Goal: Find specific page/section: Find specific page/section

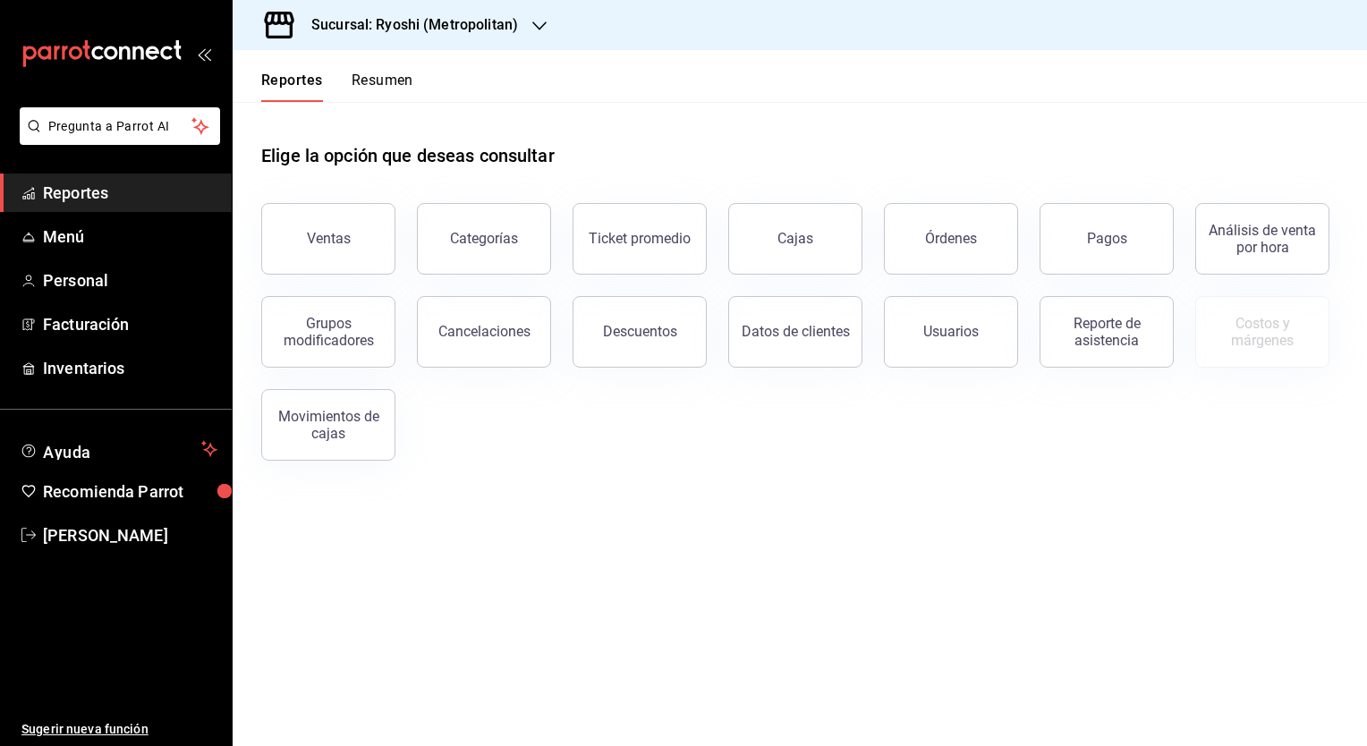
click at [486, 16] on h3 "Sucursal: Ryoshi (Metropolitan)" at bounding box center [407, 24] width 221 height 21
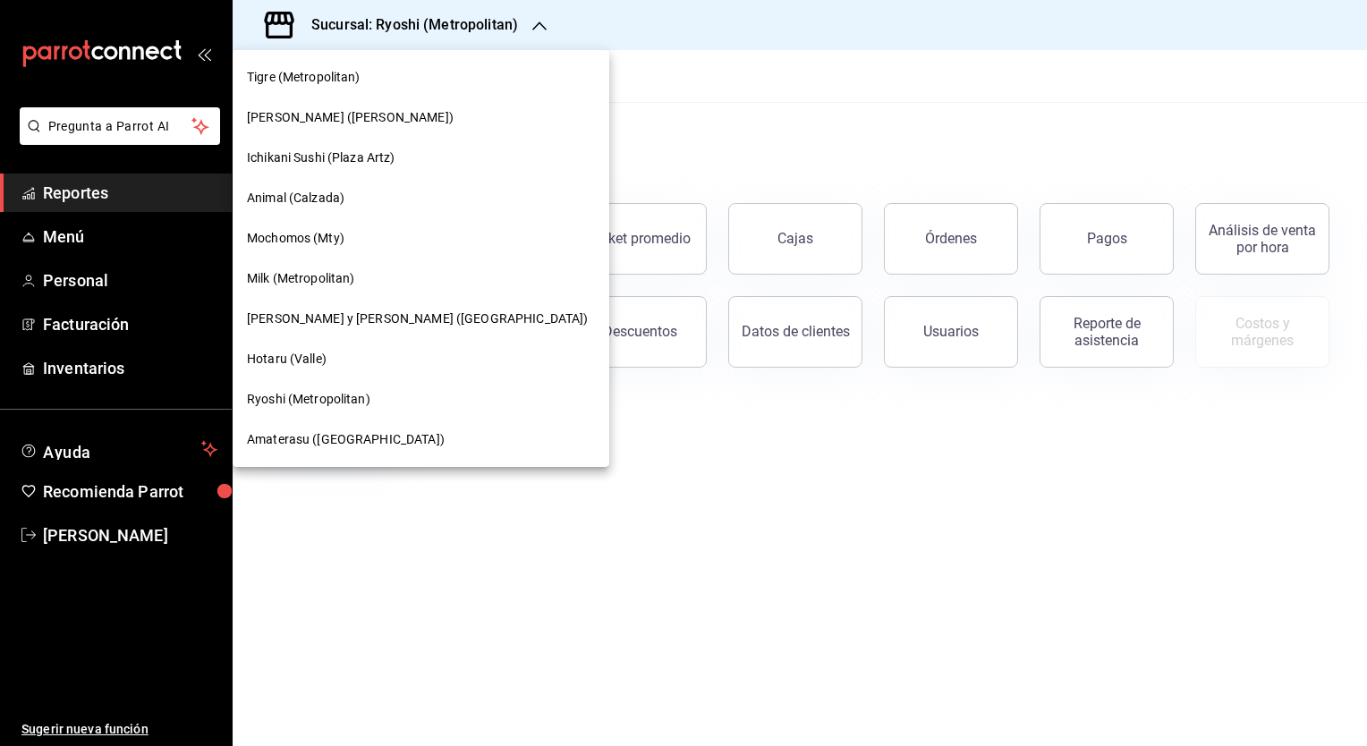
click at [295, 230] on span "Mochomos (Mty)" at bounding box center [295, 238] width 97 height 19
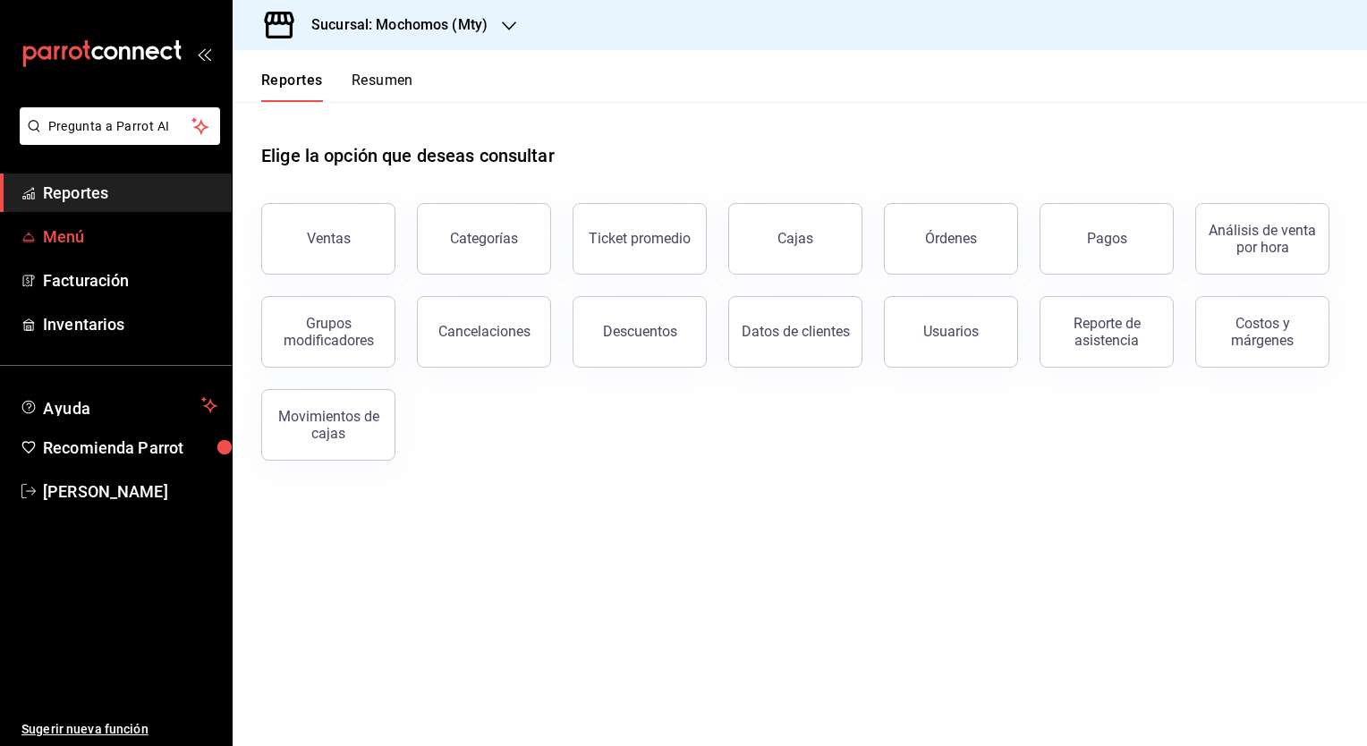
click at [69, 228] on span "Menú" at bounding box center [130, 236] width 174 height 24
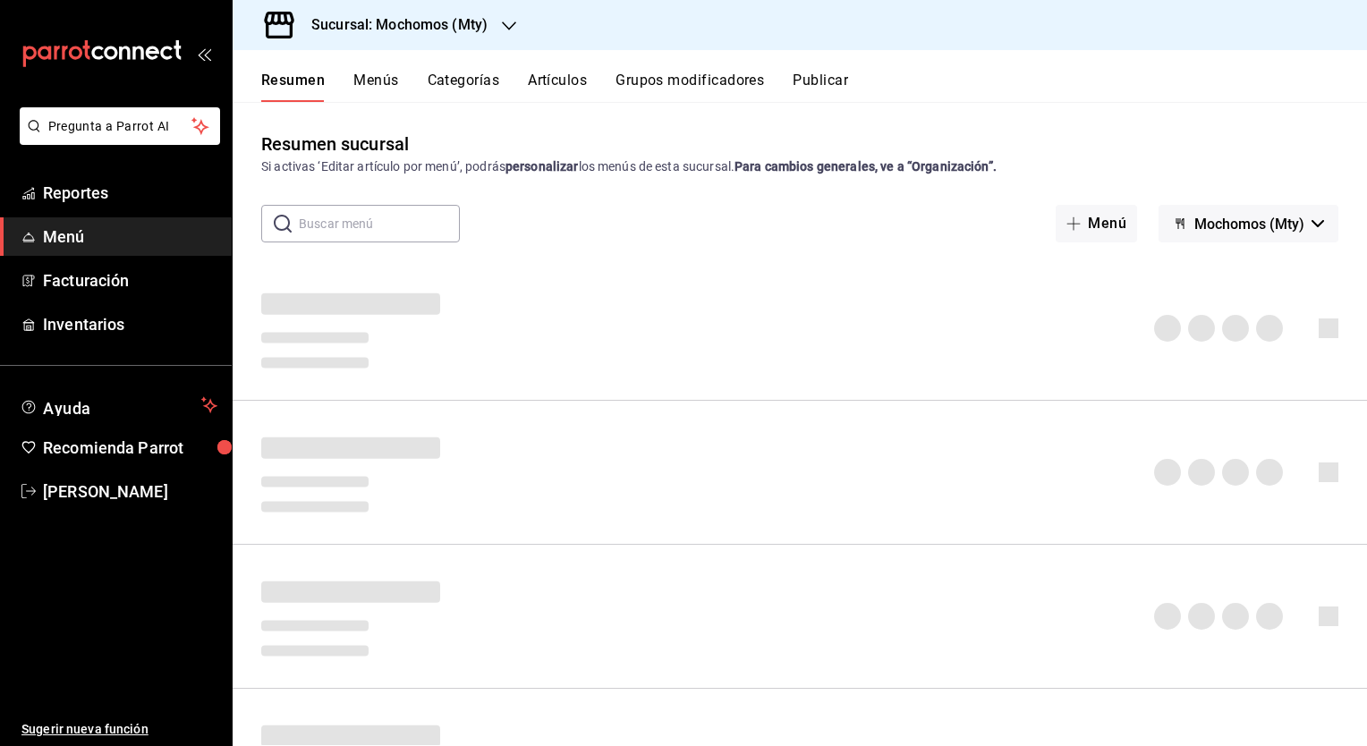
click at [569, 78] on button "Artículos" at bounding box center [557, 87] width 59 height 30
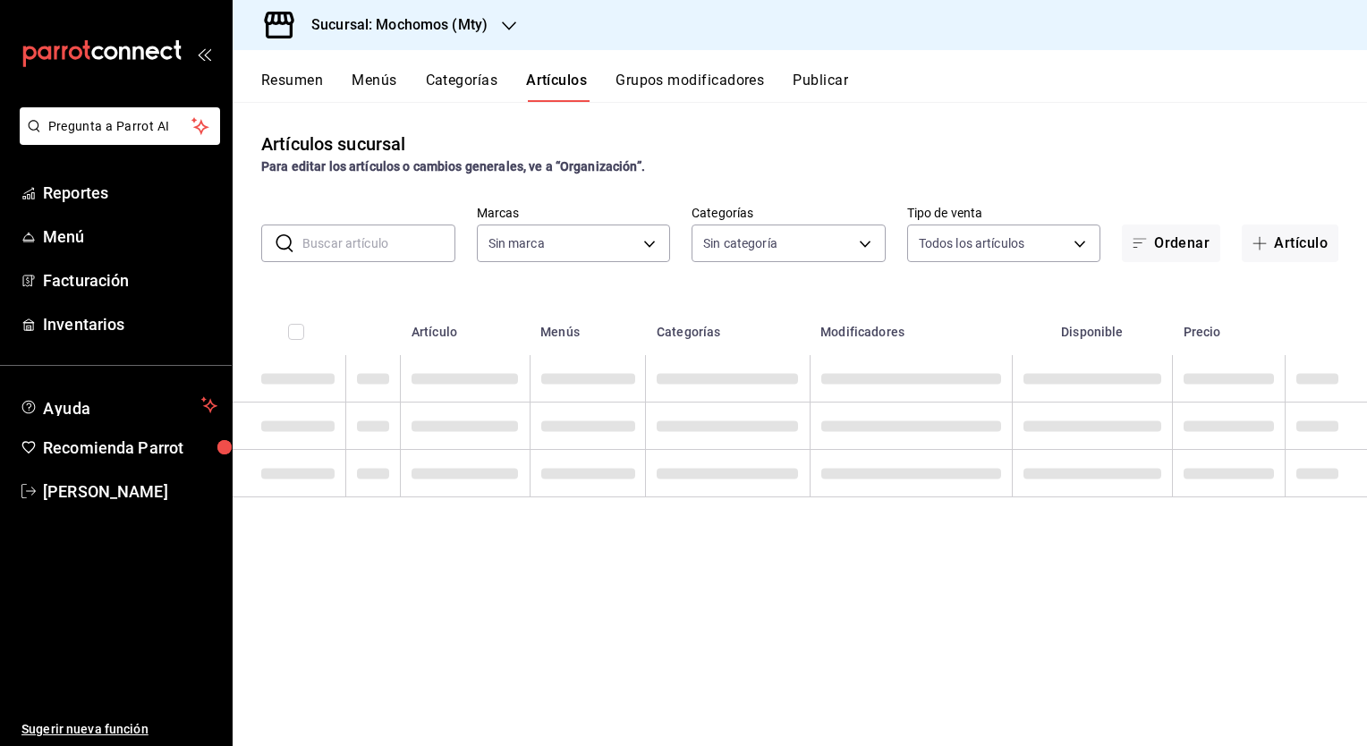
click at [369, 232] on input "text" at bounding box center [378, 243] width 153 height 36
type input "b352ad34-a903-4246-b8b1-197398375429"
type input "su"
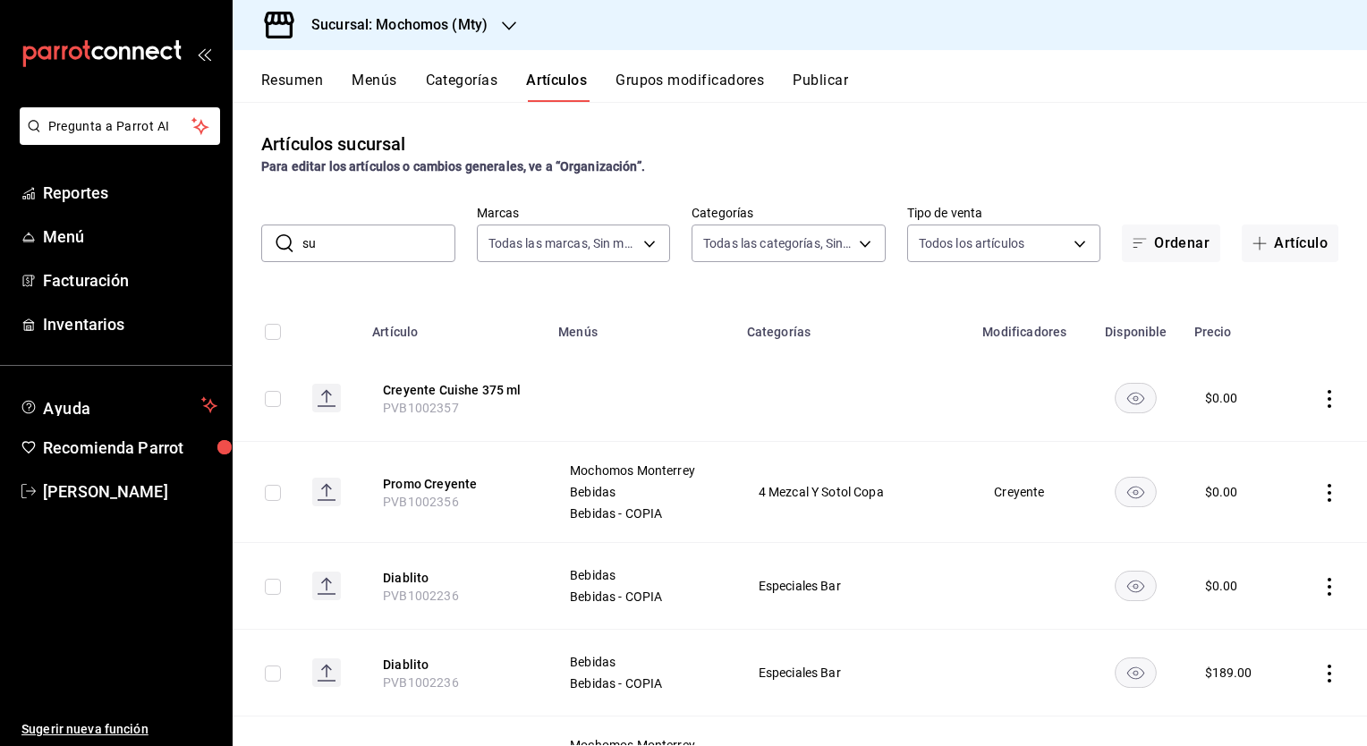
type input "ca062f0f-28a6-4a2e-835a-bf626b46f614,ff02f0f8-cf27-4ea8-b513-1d5c0356e4fc,aaf97…"
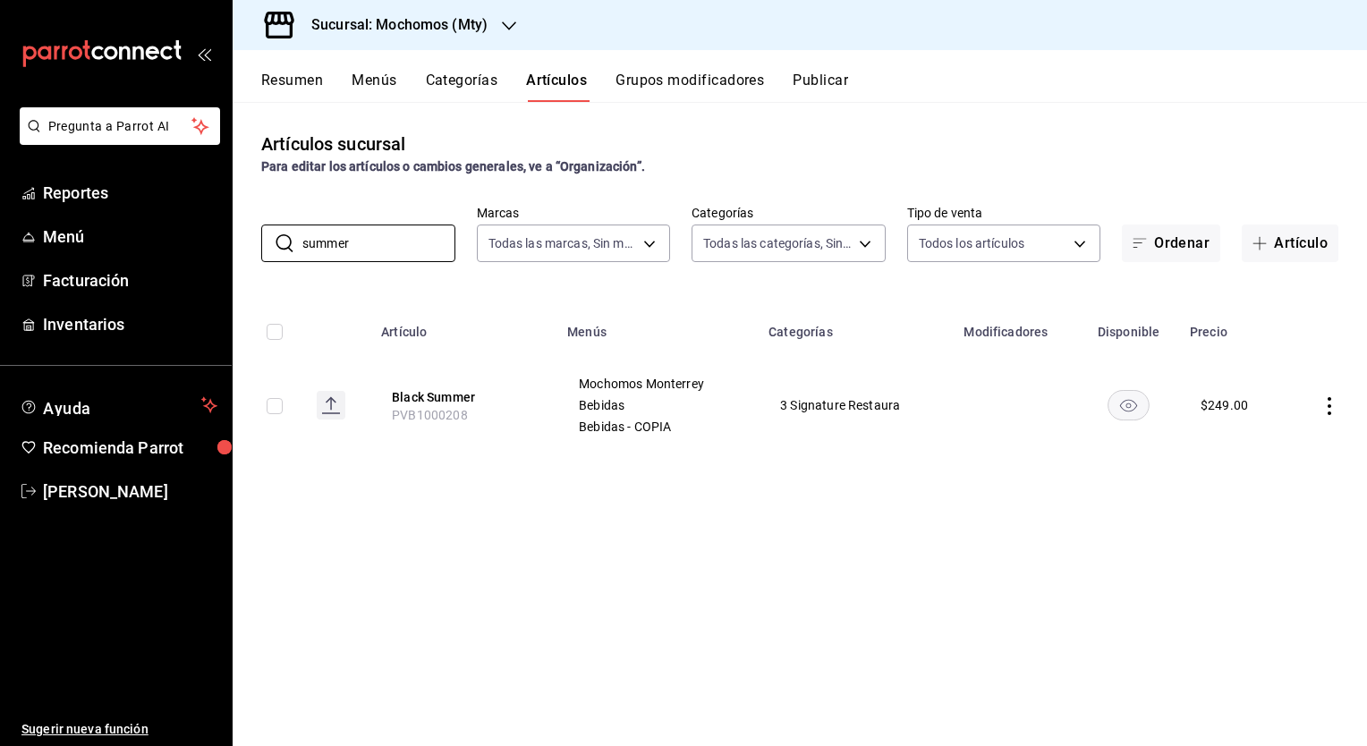
drag, startPoint x: 394, startPoint y: 248, endPoint x: 251, endPoint y: 250, distance: 142.2
click at [251, 250] on div "​ summer ​ Marcas Todas las marcas, Sin marca b352ad34-a903-4246-b8b1-197398375…" at bounding box center [800, 233] width 1134 height 57
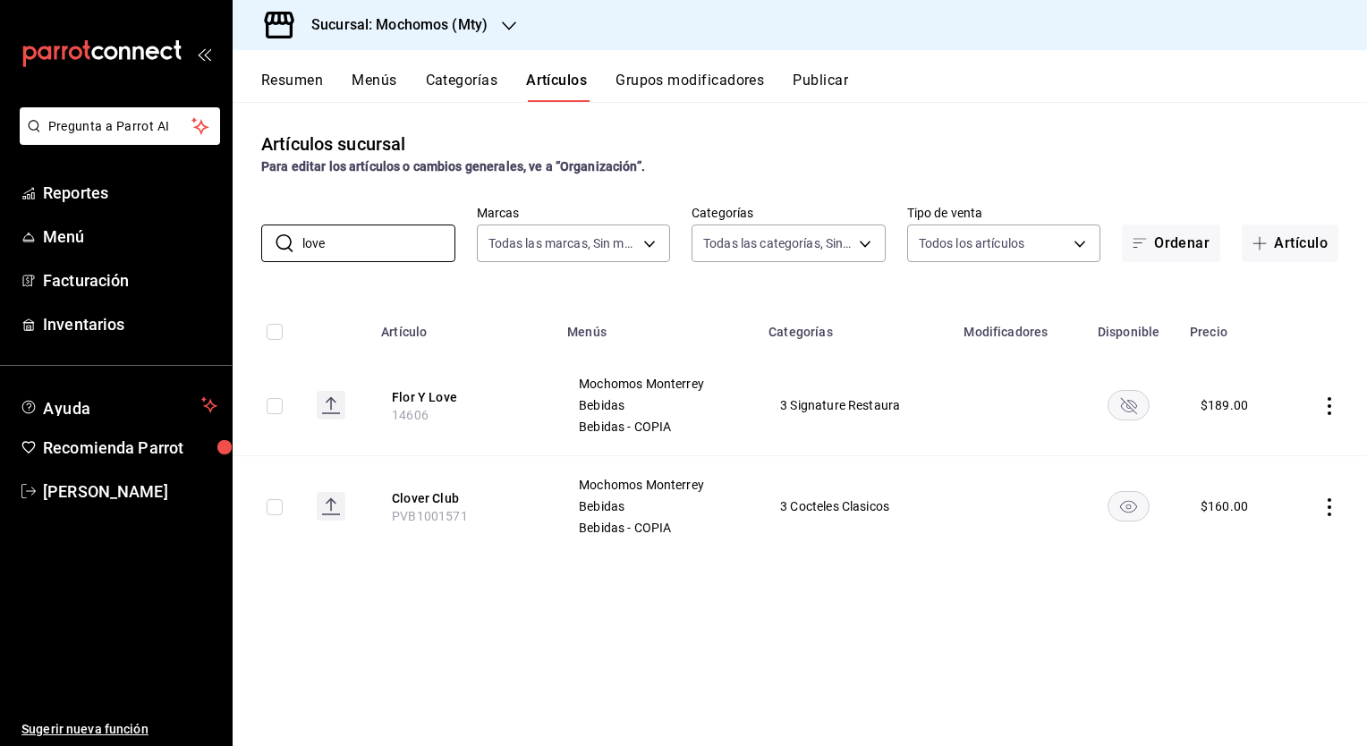
type input "love"
